Goal: Task Accomplishment & Management: Manage account settings

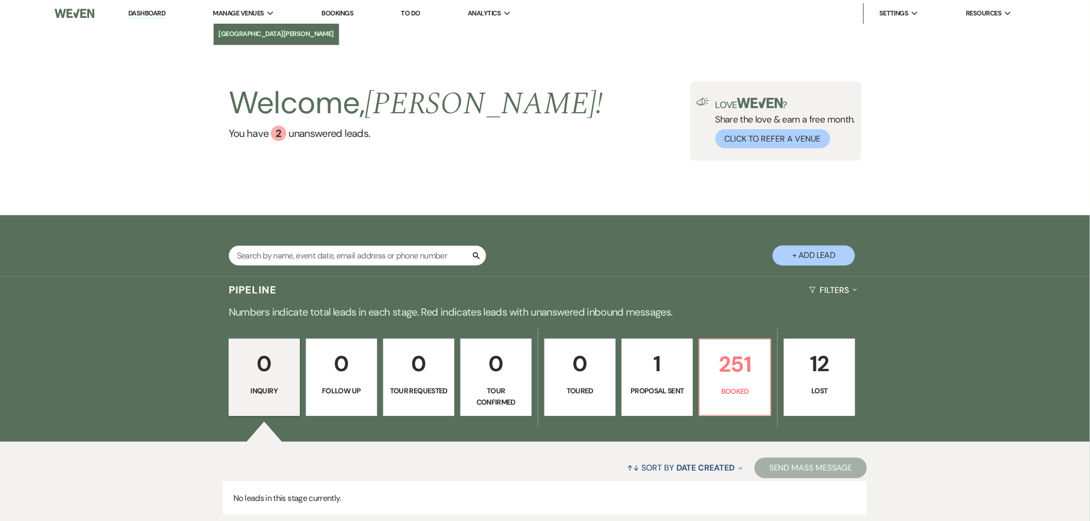
drag, startPoint x: 265, startPoint y: 35, endPoint x: 271, endPoint y: 35, distance: 5.7
click at [265, 35] on li "[GEOGRAPHIC_DATA][PERSON_NAME]" at bounding box center [276, 34] width 115 height 10
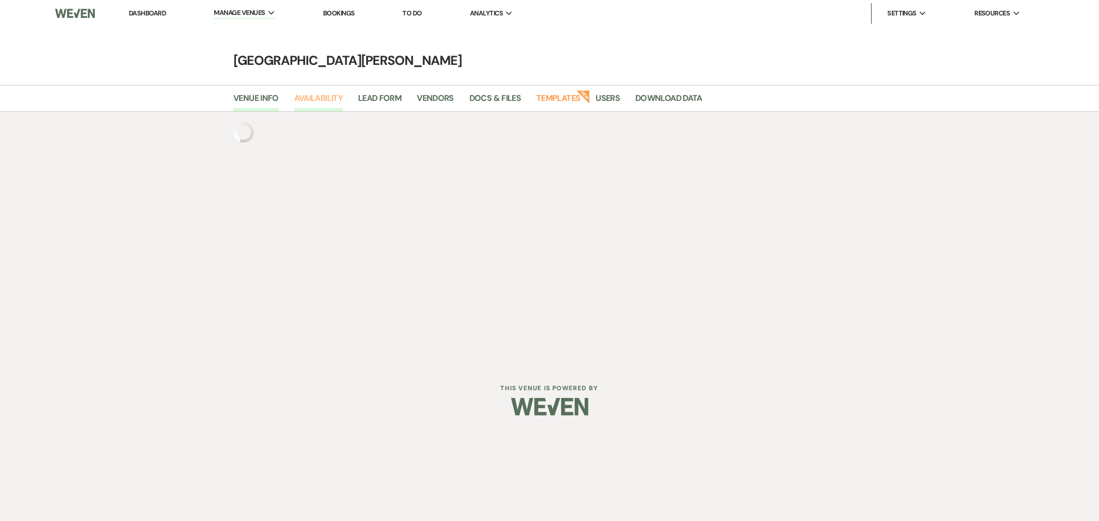
click at [322, 99] on link "Availability" at bounding box center [318, 102] width 48 height 20
select select "3"
select select "2026"
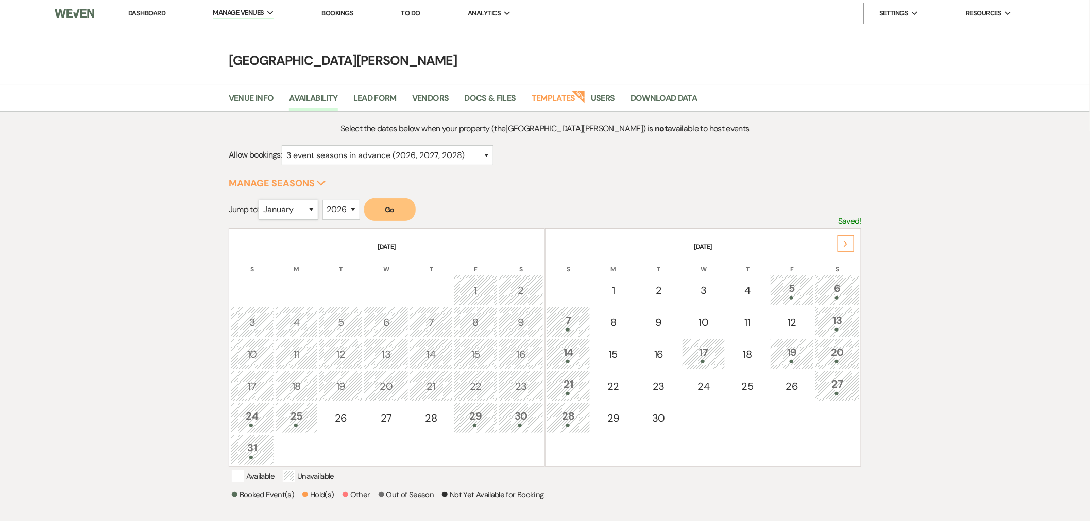
click at [305, 215] on select "January February March April May June July August September October November De…" at bounding box center [289, 210] width 60 height 20
select select "5"
click at [261, 200] on select "January February March April May June July August September October November De…" at bounding box center [289, 210] width 60 height 20
click at [388, 218] on button "Go" at bounding box center [390, 209] width 52 height 23
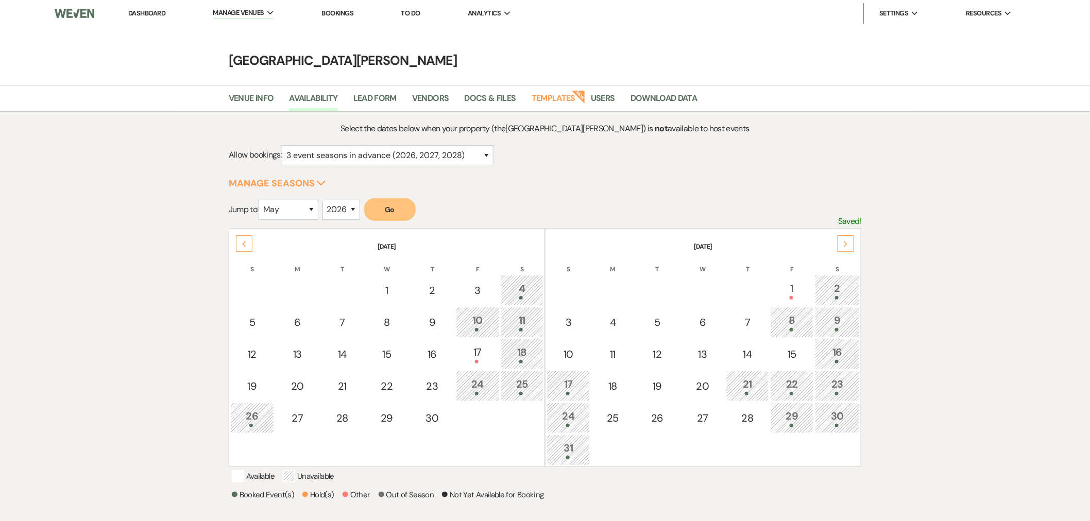
click at [793, 291] on div "1" at bounding box center [792, 290] width 32 height 19
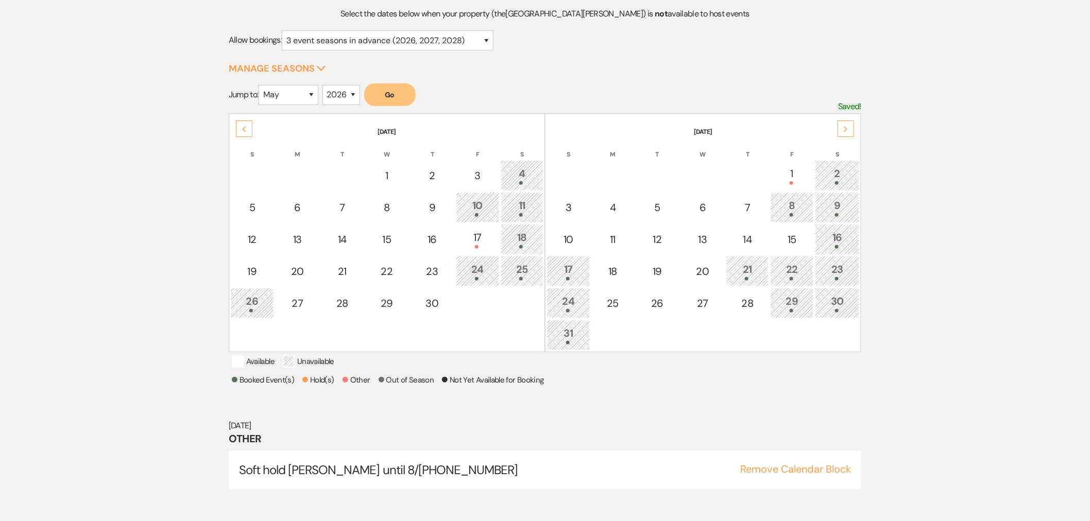
click at [852, 130] on div "Next" at bounding box center [845, 129] width 16 height 16
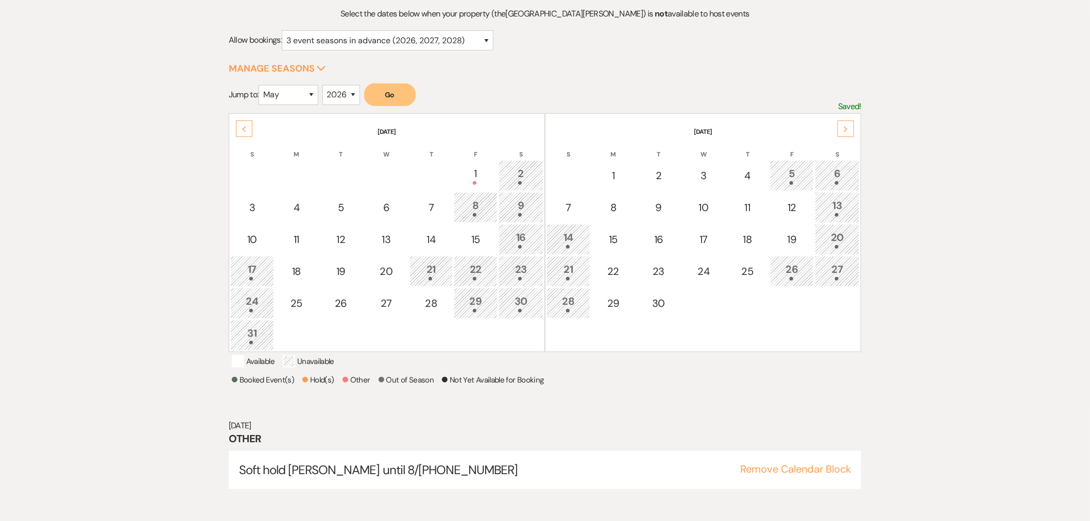
click at [165, 112] on div "Select the dates below when your property (the [GEOGRAPHIC_DATA][PERSON_NAME] )…" at bounding box center [545, 260] width 1090 height 526
